Goal: Information Seeking & Learning: Learn about a topic

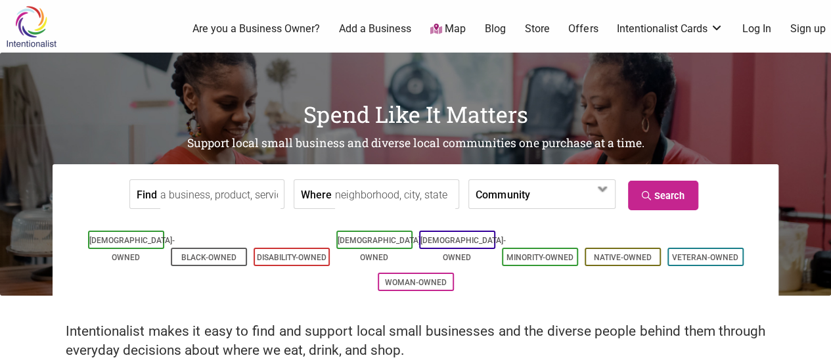
click at [381, 194] on input "Where" at bounding box center [395, 195] width 120 height 30
click at [375, 195] on input "Where" at bounding box center [395, 195] width 120 height 30
type input "8"
type input "98188"
click at [503, 198] on label "Community" at bounding box center [503, 194] width 54 height 28
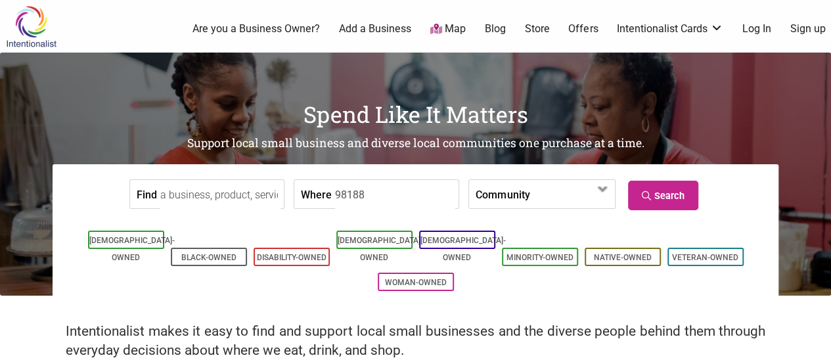
click at [503, 198] on label "Community" at bounding box center [503, 194] width 54 height 28
click at [217, 196] on input "Find" at bounding box center [220, 195] width 120 height 30
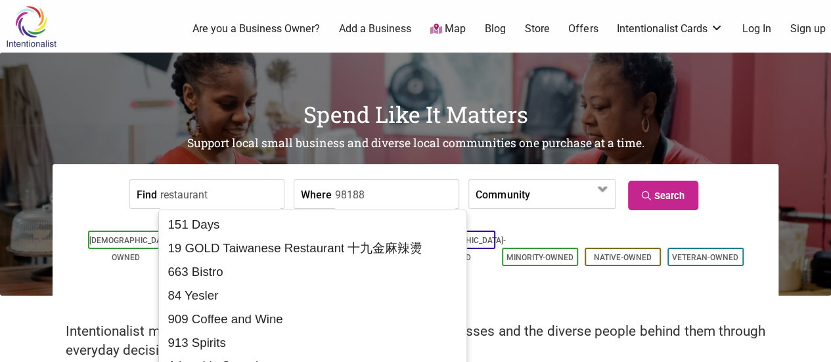
drag, startPoint x: 227, startPoint y: 194, endPoint x: 85, endPoint y: 179, distance: 142.7
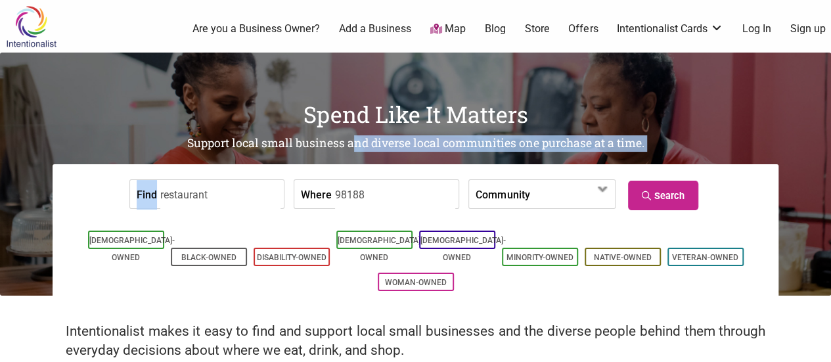
drag, startPoint x: 85, startPoint y: 179, endPoint x: 233, endPoint y: 195, distance: 148.7
click at [233, 195] on div "Spend Like It Matters Support local small business and diverse local communitie…" at bounding box center [415, 174] width 831 height 243
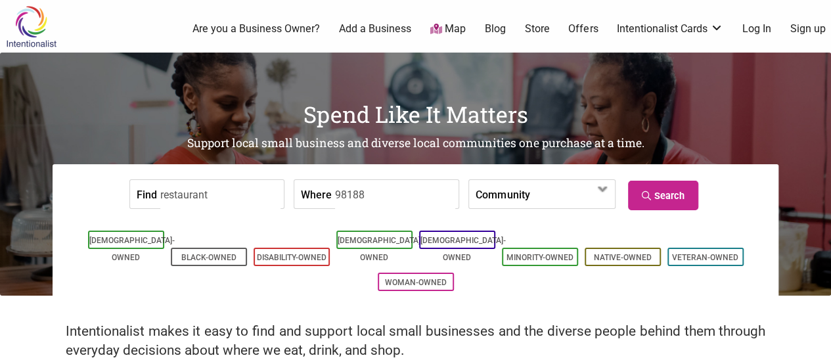
click at [233, 195] on input "restaurant" at bounding box center [220, 195] width 120 height 30
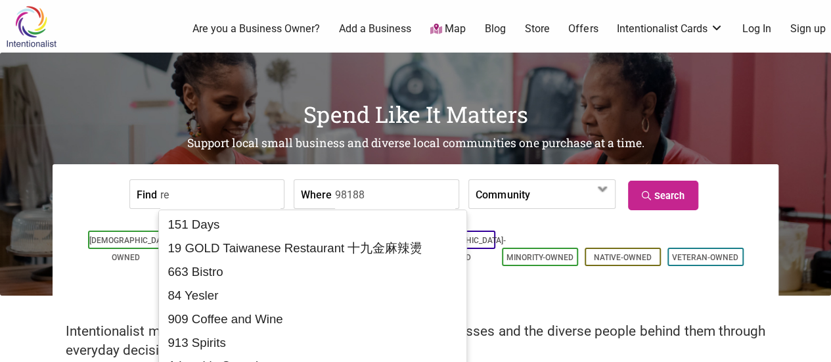
type input "r"
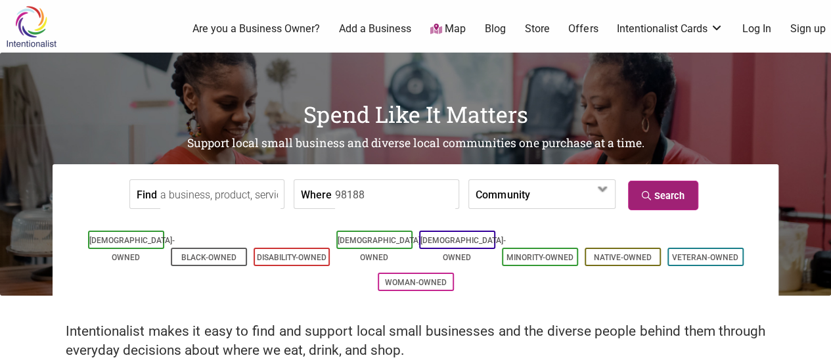
click at [663, 191] on link "Search" at bounding box center [663, 196] width 70 height 30
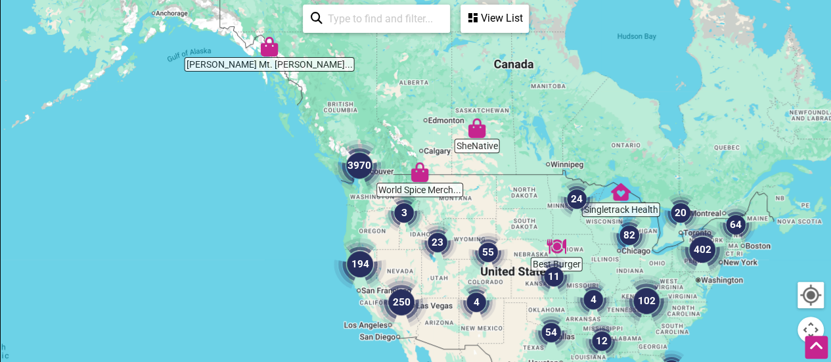
scroll to position [239, 0]
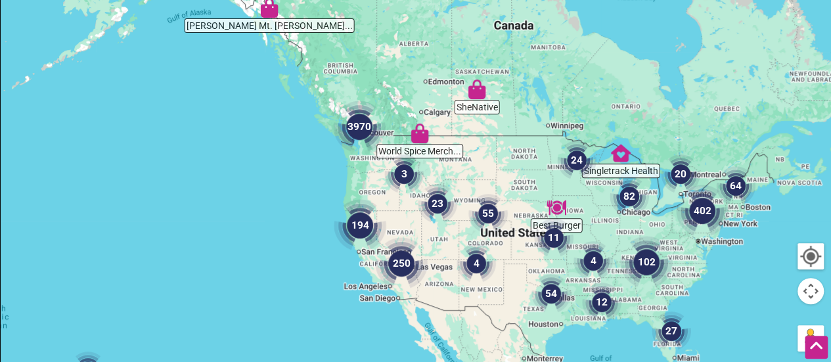
click at [358, 124] on img "3970" at bounding box center [359, 127] width 53 height 53
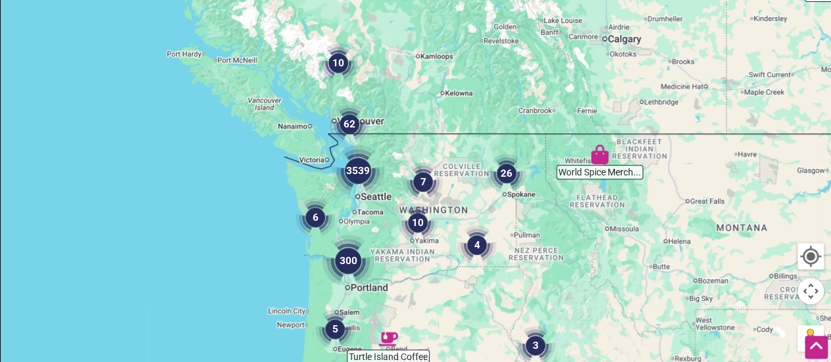
click at [356, 175] on img "3539" at bounding box center [358, 171] width 53 height 53
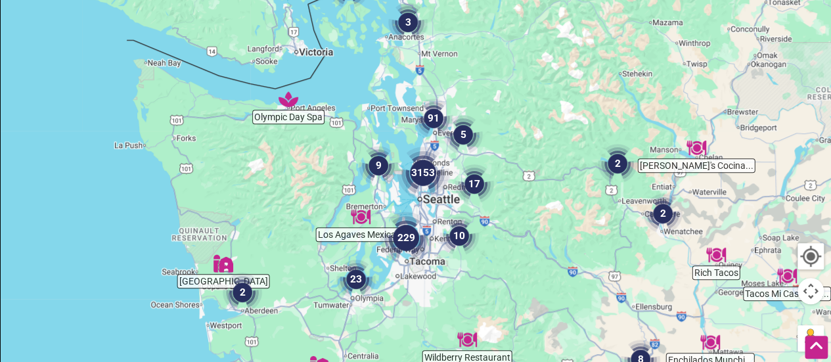
click at [432, 164] on img "3153" at bounding box center [423, 173] width 53 height 53
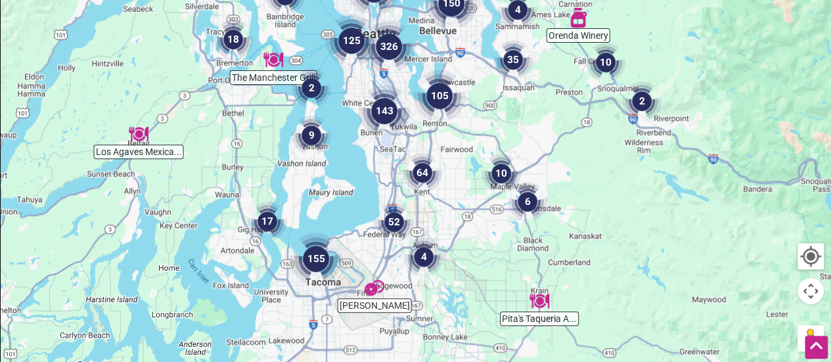
drag, startPoint x: 548, startPoint y: 242, endPoint x: 510, endPoint y: 98, distance: 148.9
click at [510, 98] on div "To navigate, press the arrow keys." at bounding box center [416, 216] width 830 height 511
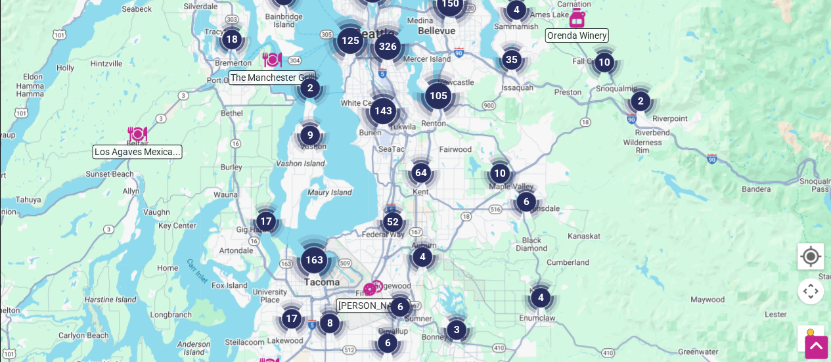
click at [389, 115] on img "143" at bounding box center [383, 111] width 53 height 53
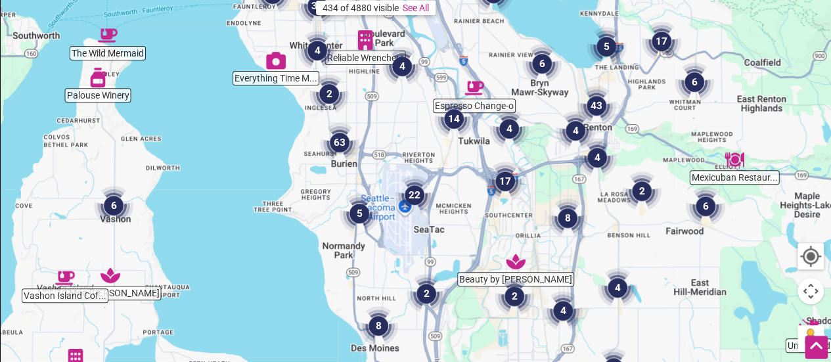
click at [406, 196] on img "22" at bounding box center [414, 194] width 39 height 39
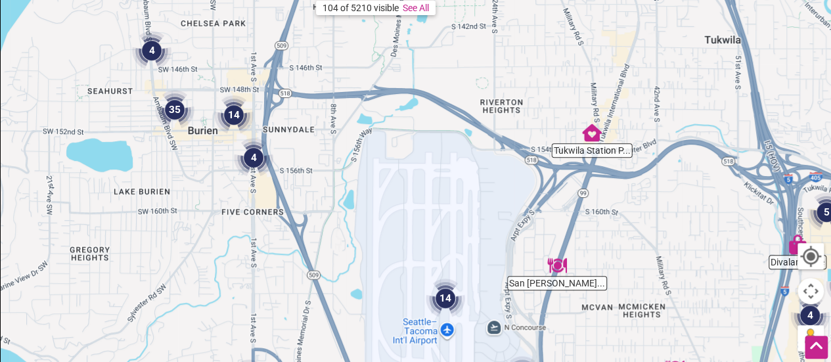
drag, startPoint x: 459, startPoint y: 298, endPoint x: 605, endPoint y: 391, distance: 173.2
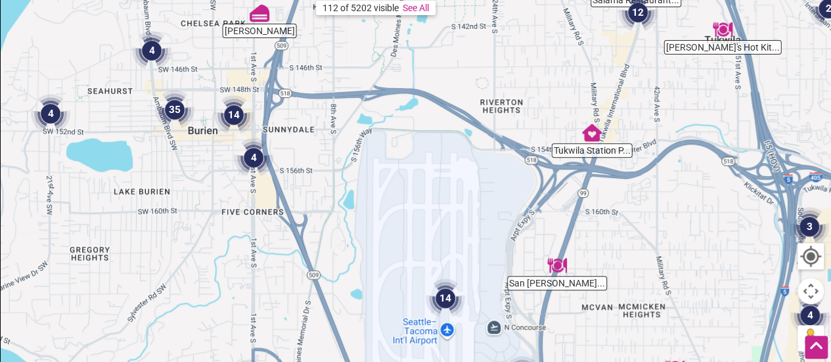
click at [262, 156] on img "4" at bounding box center [253, 157] width 39 height 39
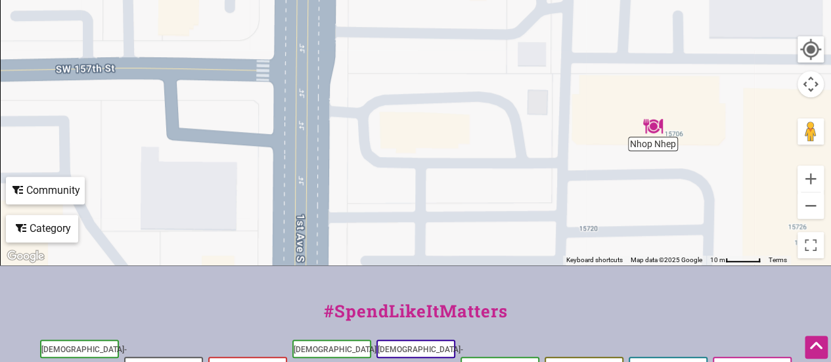
scroll to position [463, 0]
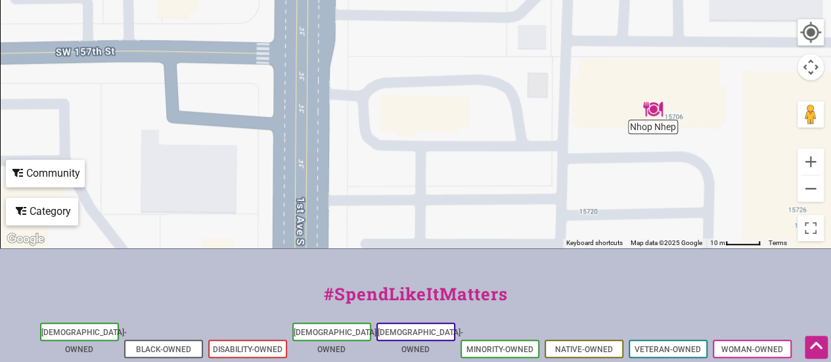
click at [657, 114] on img "Nhop Nhep" at bounding box center [653, 109] width 20 height 20
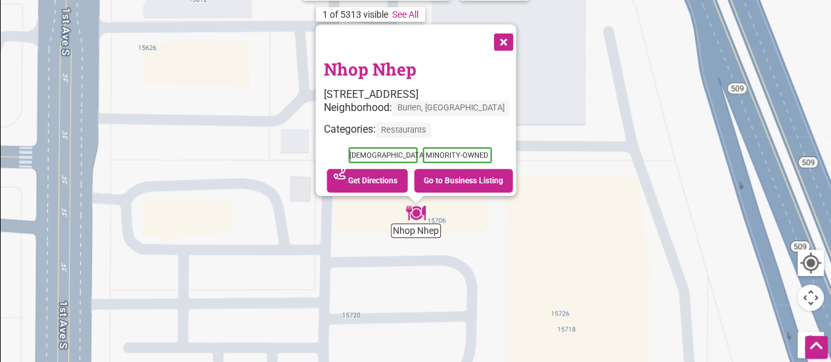
scroll to position [220, 0]
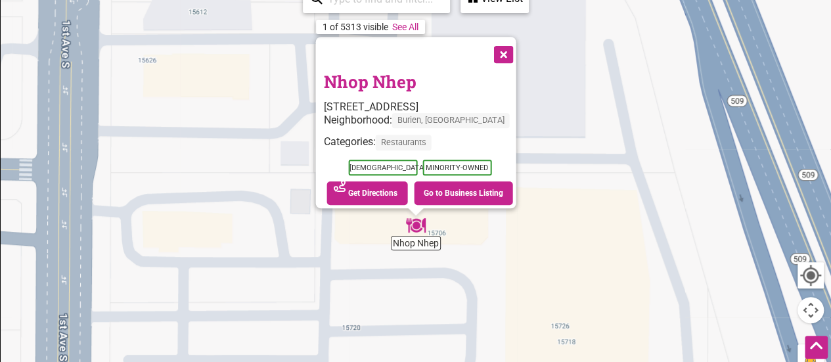
click at [505, 43] on button "Close" at bounding box center [502, 53] width 33 height 33
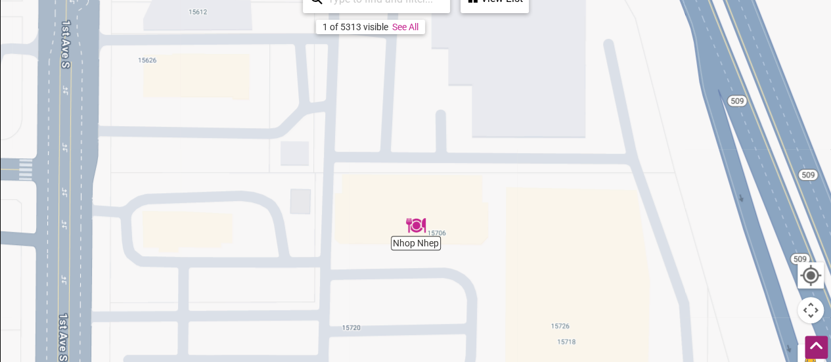
click at [814, 348] on icon at bounding box center [817, 346] width 14 height 16
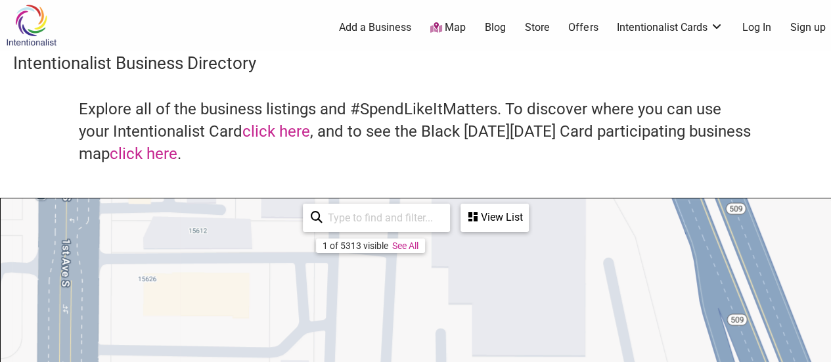
scroll to position [0, 0]
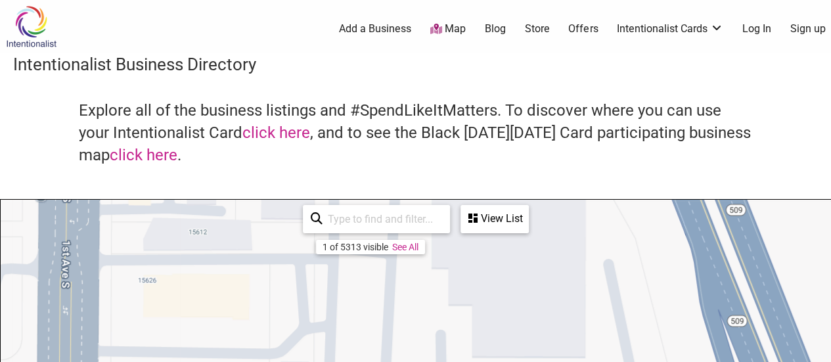
click at [362, 225] on input "search" at bounding box center [383, 219] width 120 height 26
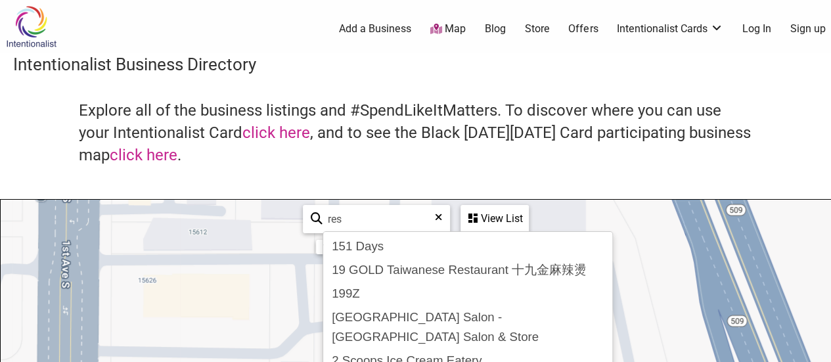
type input "res"
click at [504, 221] on div "View List" at bounding box center [495, 218] width 66 height 25
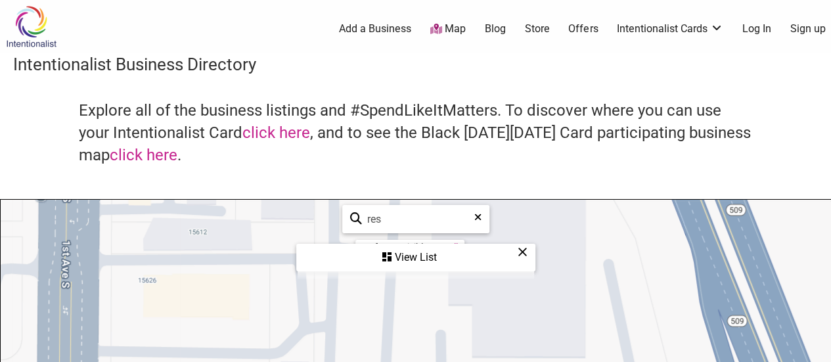
click at [522, 252] on icon at bounding box center [523, 252] width 10 height 1
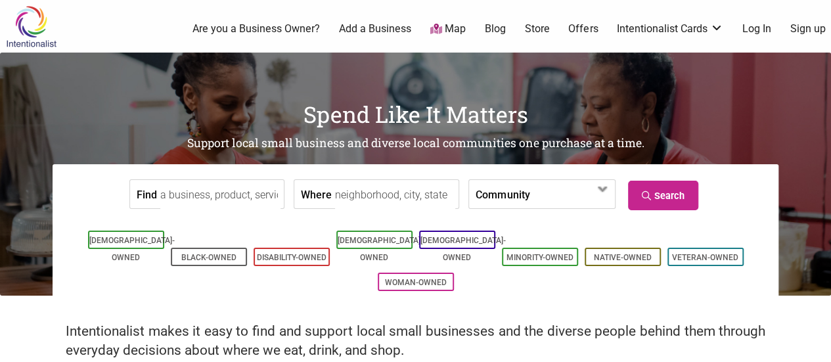
click at [455, 32] on link "Map" at bounding box center [448, 29] width 35 height 15
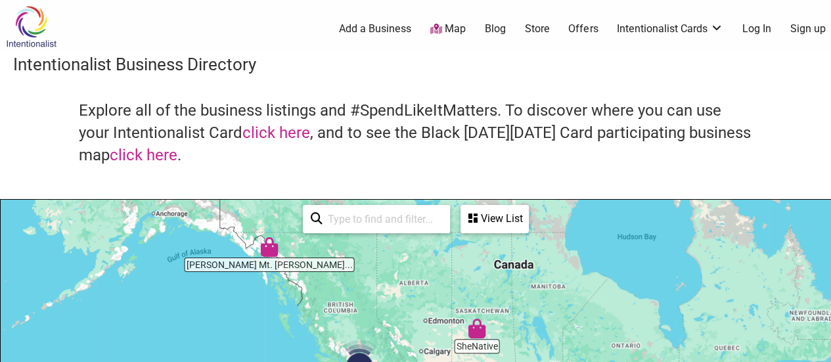
click at [34, 24] on img at bounding box center [31, 26] width 62 height 43
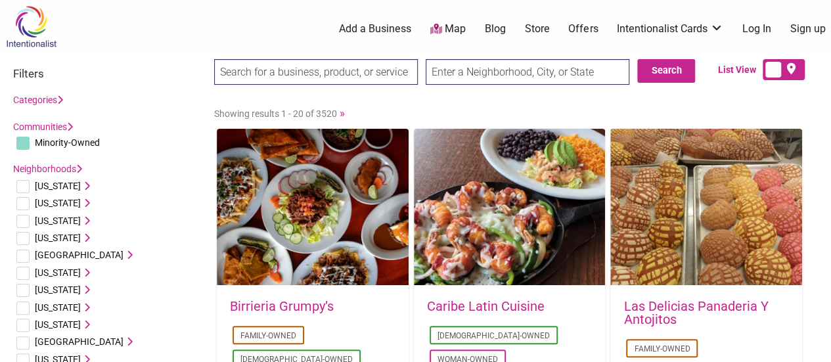
click at [29, 98] on link "Categories" at bounding box center [38, 100] width 50 height 11
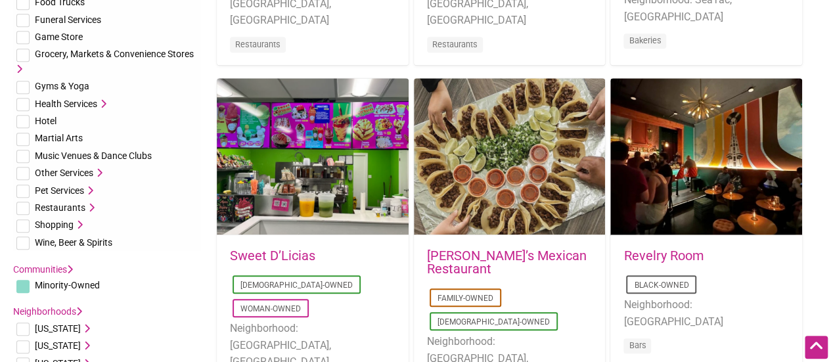
scroll to position [447, 0]
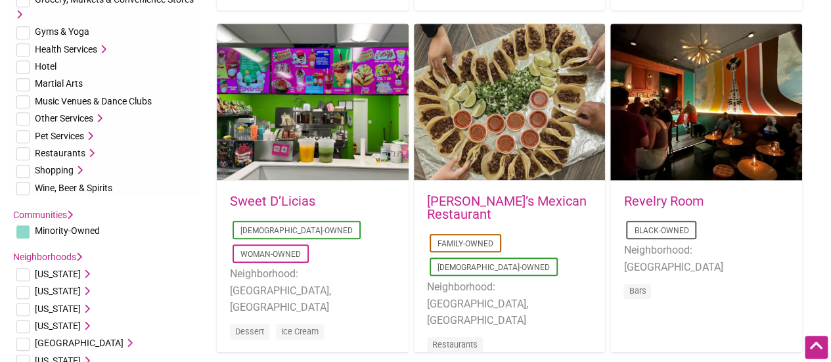
click at [90, 152] on icon at bounding box center [89, 153] width 9 height 9
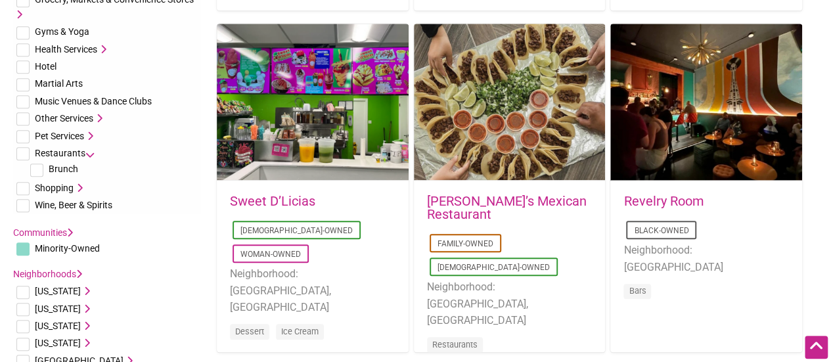
click at [21, 151] on input "checkbox" at bounding box center [22, 153] width 13 height 13
checkbox input "true"
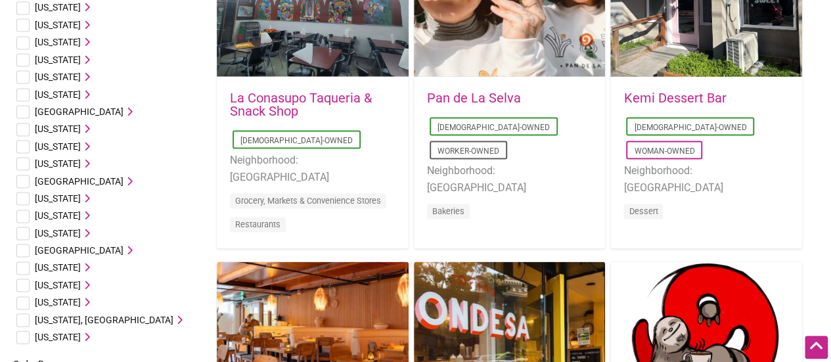
scroll to position [1288, 0]
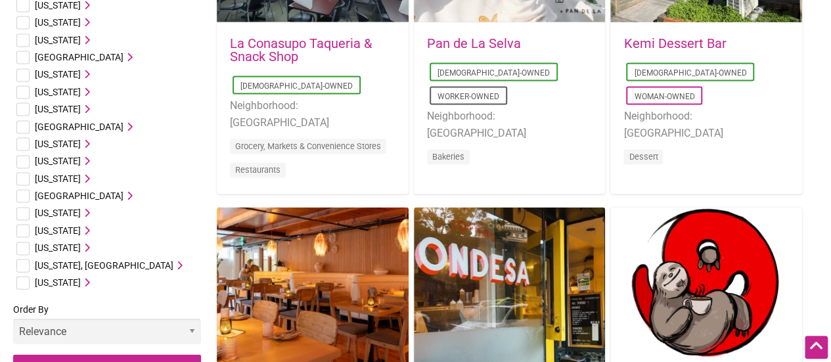
click at [25, 249] on input "checkbox" at bounding box center [22, 249] width 13 height 13
checkbox input "true"
click at [91, 254] on li "Washington Aberdeen, WA Ashford, WA Auburn, WA Bainbridge Island, WA Battle Gro…" at bounding box center [107, 247] width 188 height 17
click at [86, 248] on icon at bounding box center [85, 247] width 9 height 9
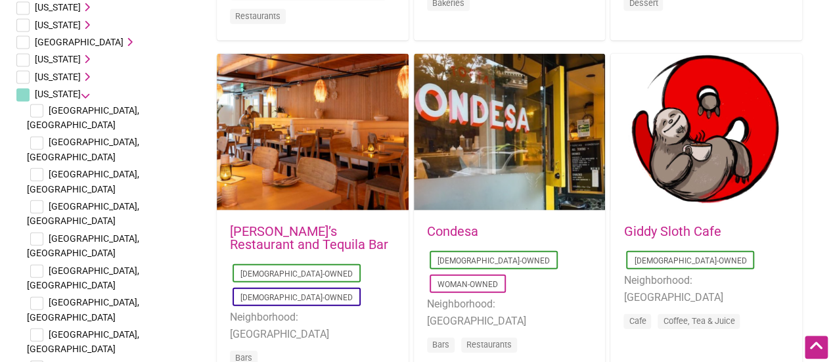
scroll to position [1472, 0]
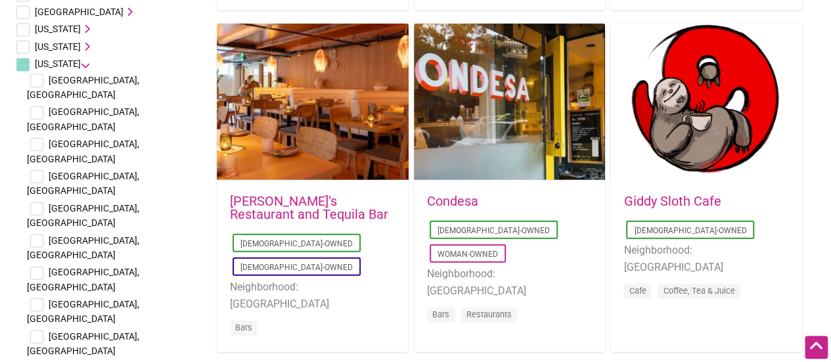
checkbox input "true"
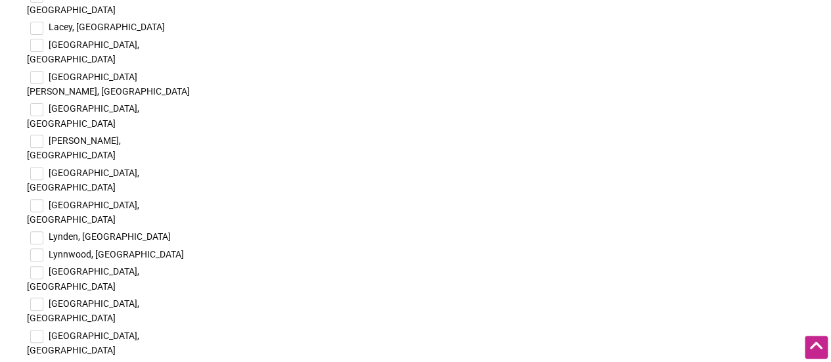
scroll to position [2708, 0]
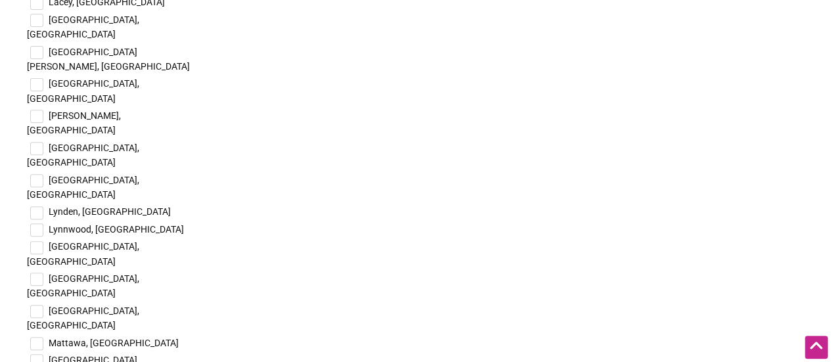
checkbox input "true"
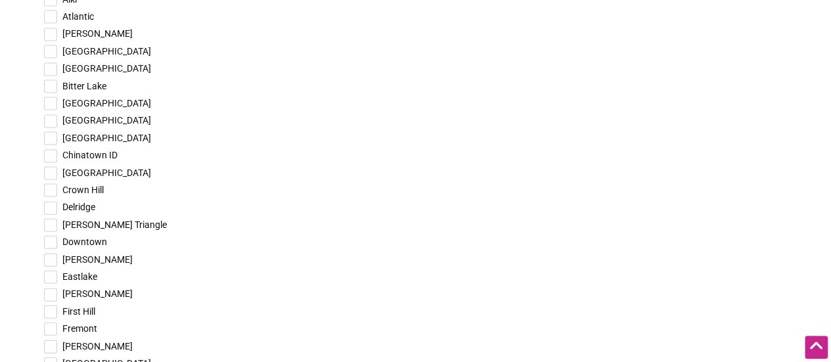
scroll to position [3891, 0]
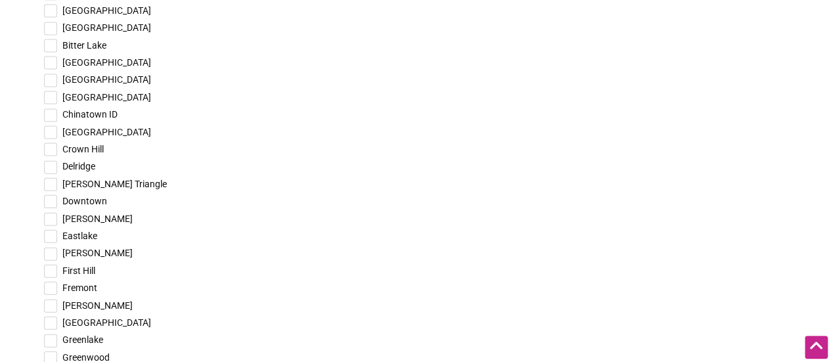
checkbox input "true"
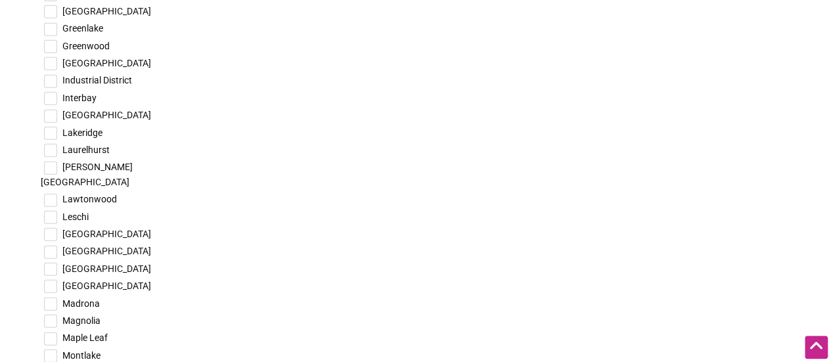
scroll to position [4207, 0]
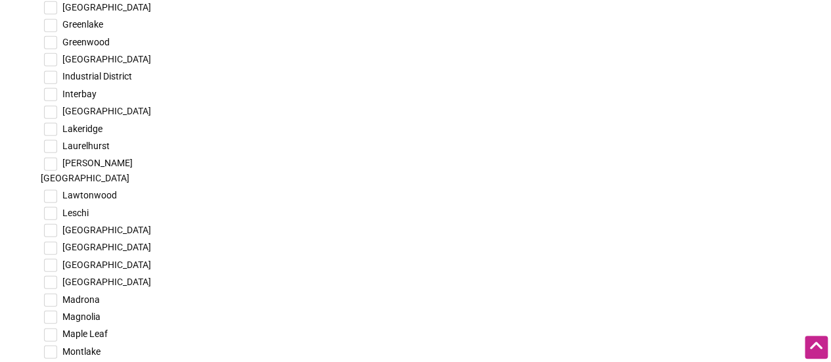
checkbox input "true"
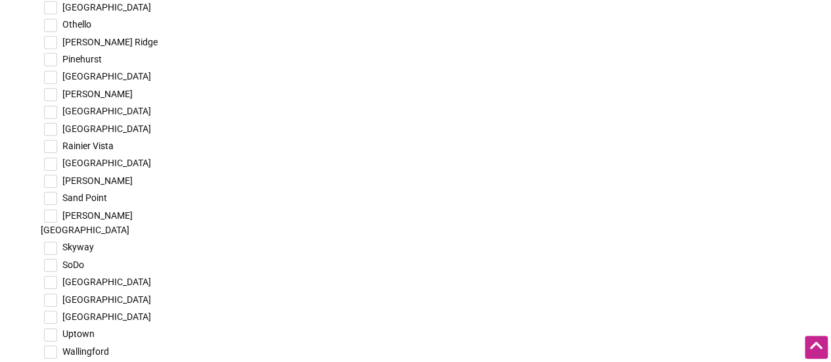
scroll to position [4601, 0]
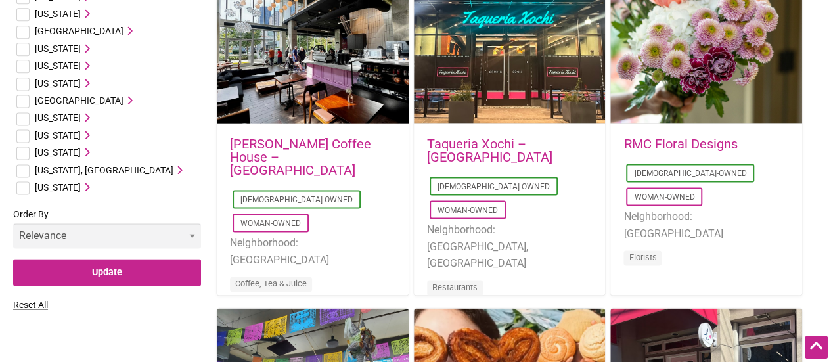
scroll to position [841, 0]
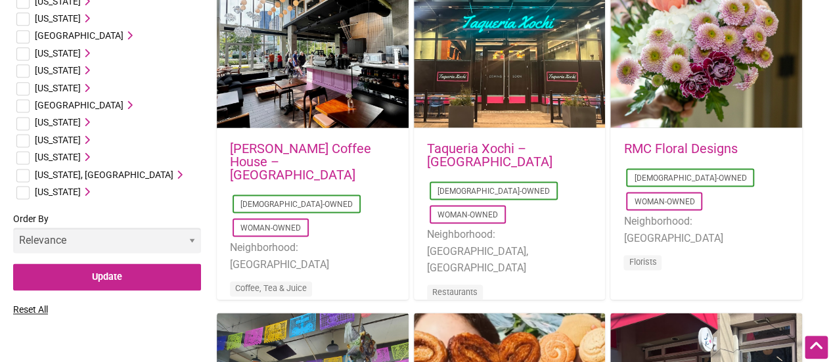
click at [21, 160] on input "checkbox" at bounding box center [22, 157] width 13 height 13
checkbox input "true"
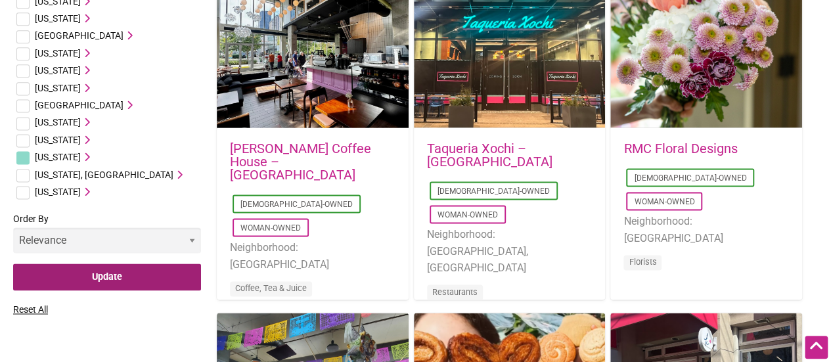
click at [116, 287] on input "Update" at bounding box center [107, 277] width 188 height 27
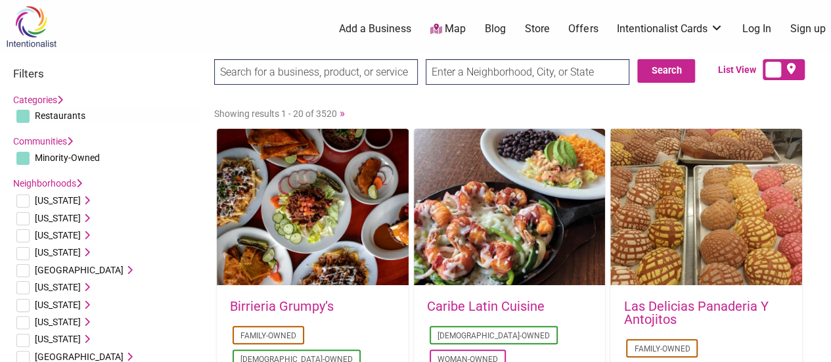
click at [486, 70] on input "text" at bounding box center [528, 72] width 204 height 26
type input "burien"
click at [679, 75] on button "Search" at bounding box center [667, 71] width 58 height 24
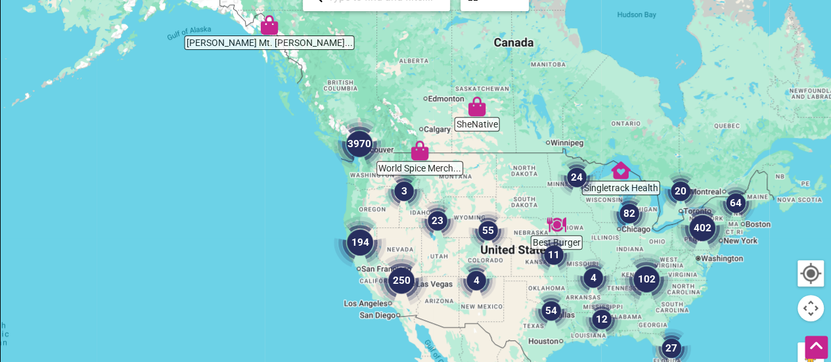
scroll to position [225, 0]
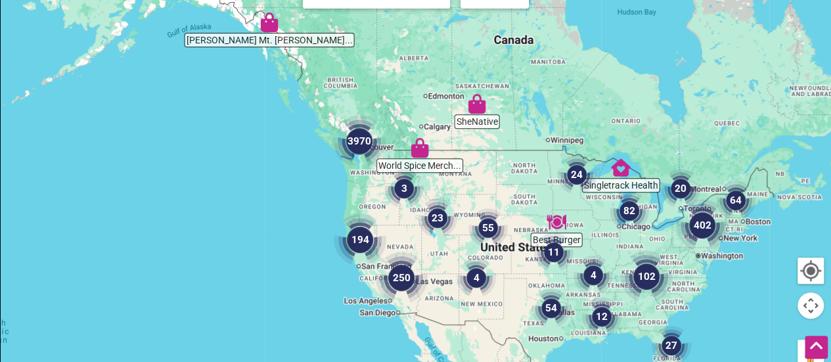
click at [361, 141] on img "3970" at bounding box center [359, 141] width 53 height 53
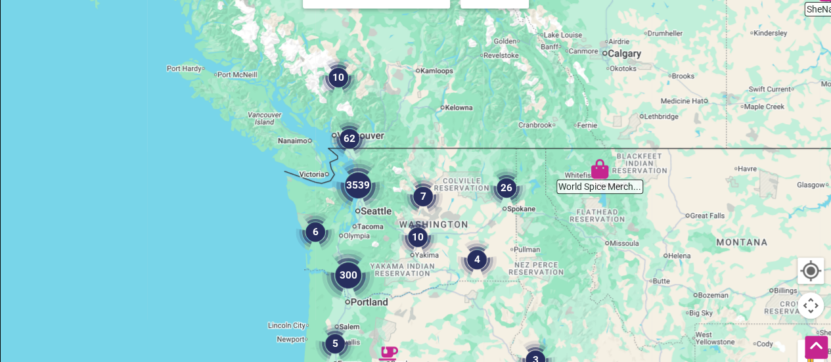
click at [363, 189] on img "3539" at bounding box center [358, 185] width 53 height 53
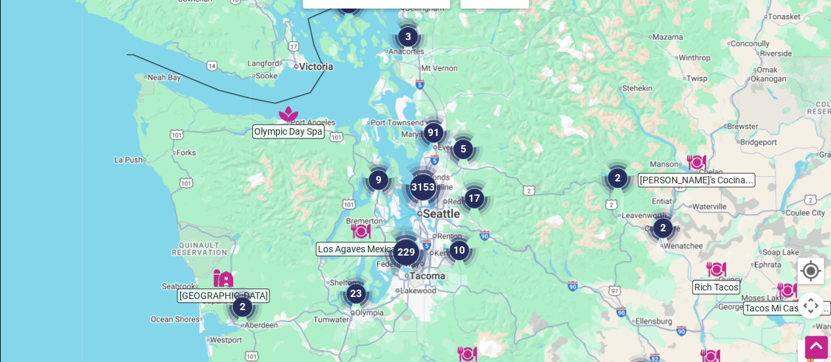
click at [402, 254] on img "229" at bounding box center [406, 252] width 53 height 53
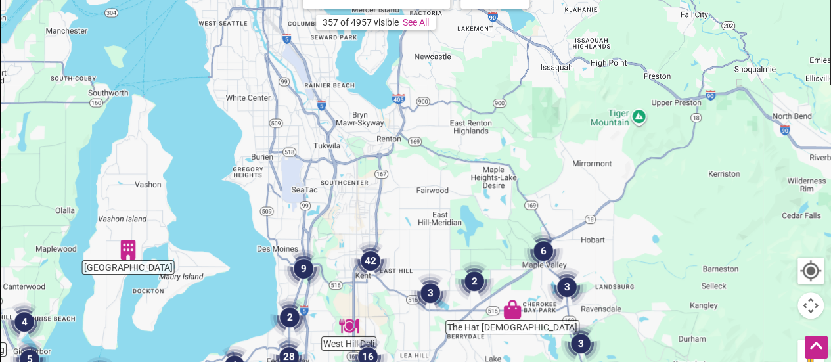
drag, startPoint x: 595, startPoint y: 99, endPoint x: 433, endPoint y: 379, distance: 323.3
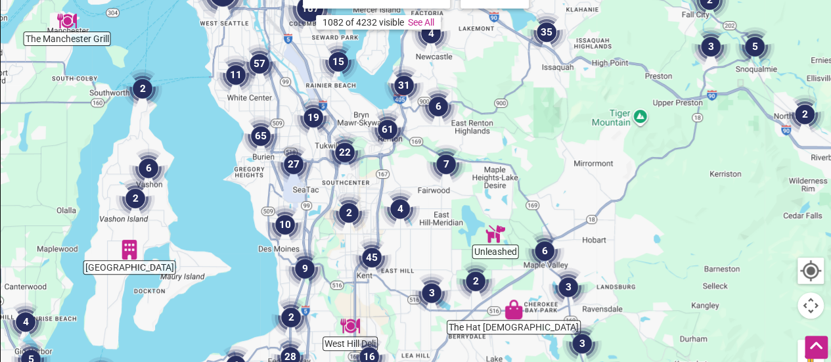
click at [406, 210] on img "4" at bounding box center [400, 208] width 39 height 39
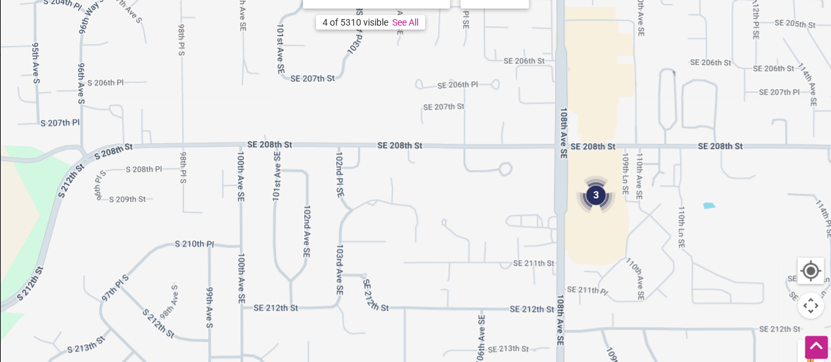
drag, startPoint x: 371, startPoint y: 151, endPoint x: 465, endPoint y: -29, distance: 203.1
click at [404, 23] on link "See All" at bounding box center [405, 22] width 26 height 11
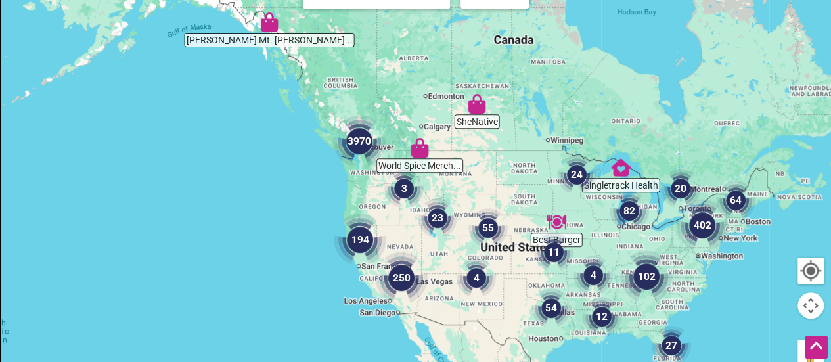
click at [359, 139] on img "3970" at bounding box center [359, 141] width 53 height 53
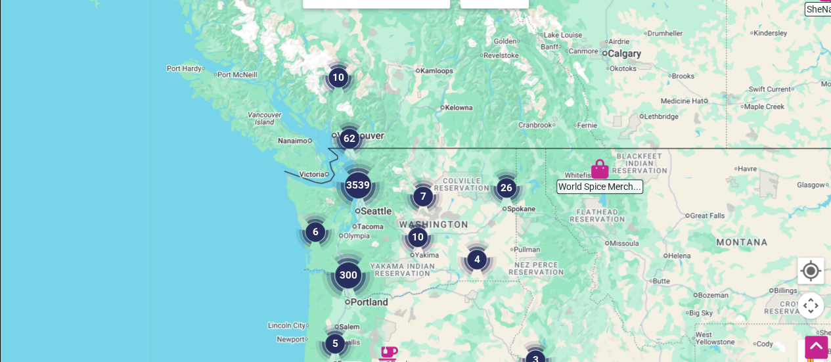
click at [360, 185] on img "3539" at bounding box center [358, 185] width 53 height 53
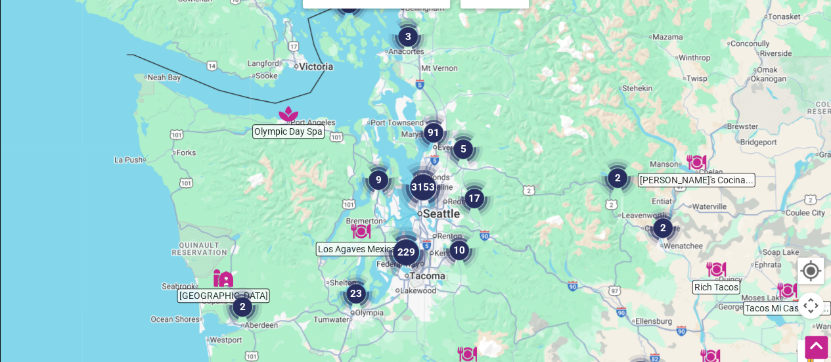
click at [427, 185] on img "3153" at bounding box center [423, 187] width 53 height 53
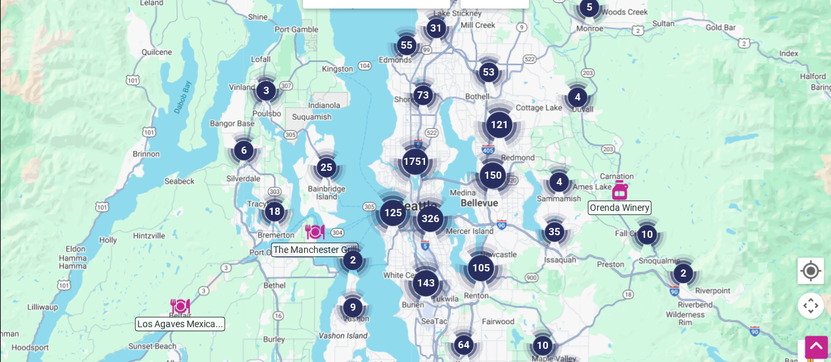
click at [429, 288] on img "143" at bounding box center [426, 283] width 53 height 53
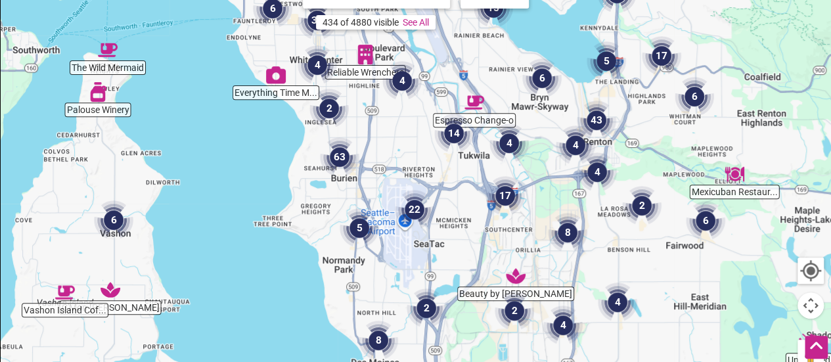
click at [336, 155] on img "63" at bounding box center [339, 156] width 39 height 39
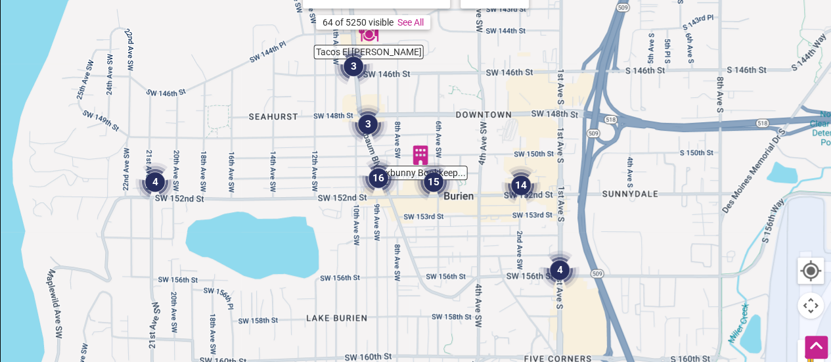
drag, startPoint x: 525, startPoint y: 235, endPoint x: 475, endPoint y: 62, distance: 179.3
click at [475, 62] on div "To navigate, press the arrow keys." at bounding box center [416, 230] width 830 height 511
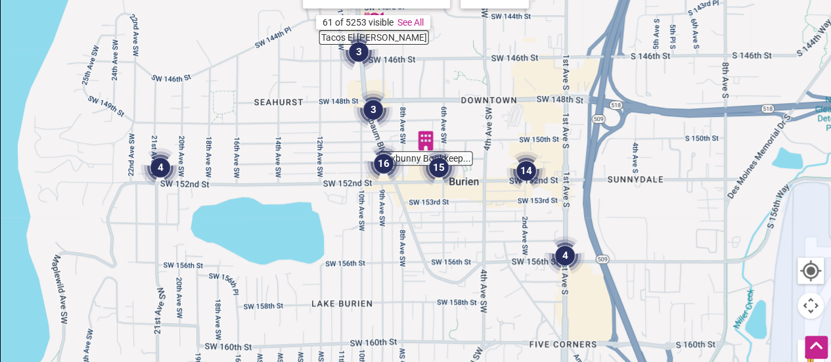
click at [564, 252] on img "4" at bounding box center [565, 255] width 39 height 39
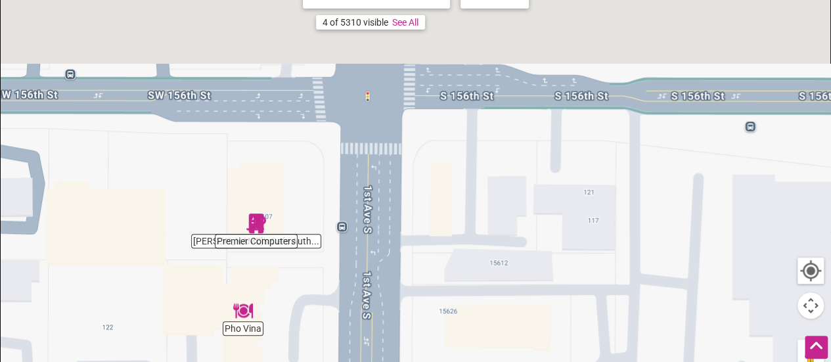
drag, startPoint x: 263, startPoint y: 105, endPoint x: 341, endPoint y: 260, distance: 173.7
click at [341, 260] on div "To navigate, press the arrow keys." at bounding box center [416, 230] width 830 height 511
